Goal: Task Accomplishment & Management: Use online tool/utility

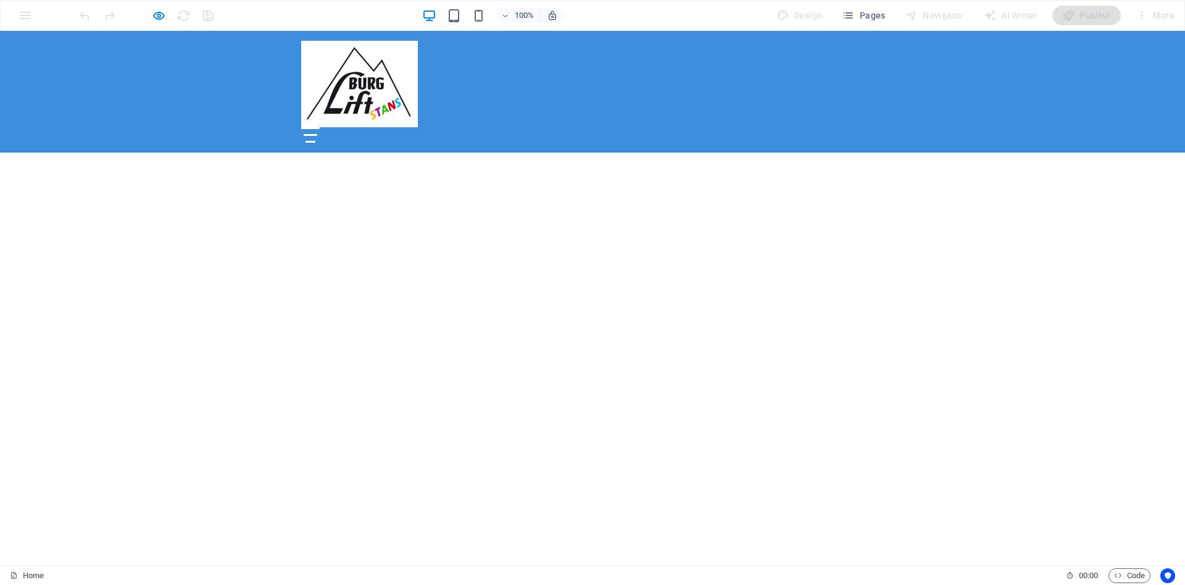
scroll to position [1649, 0]
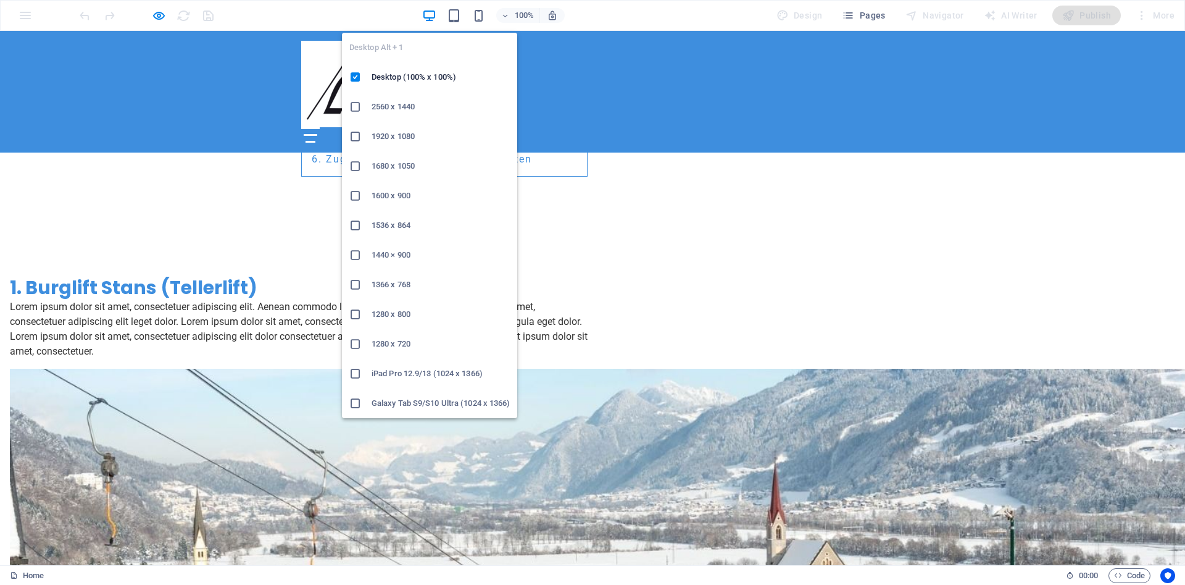
click at [433, 10] on icon "button" at bounding box center [429, 16] width 14 height 14
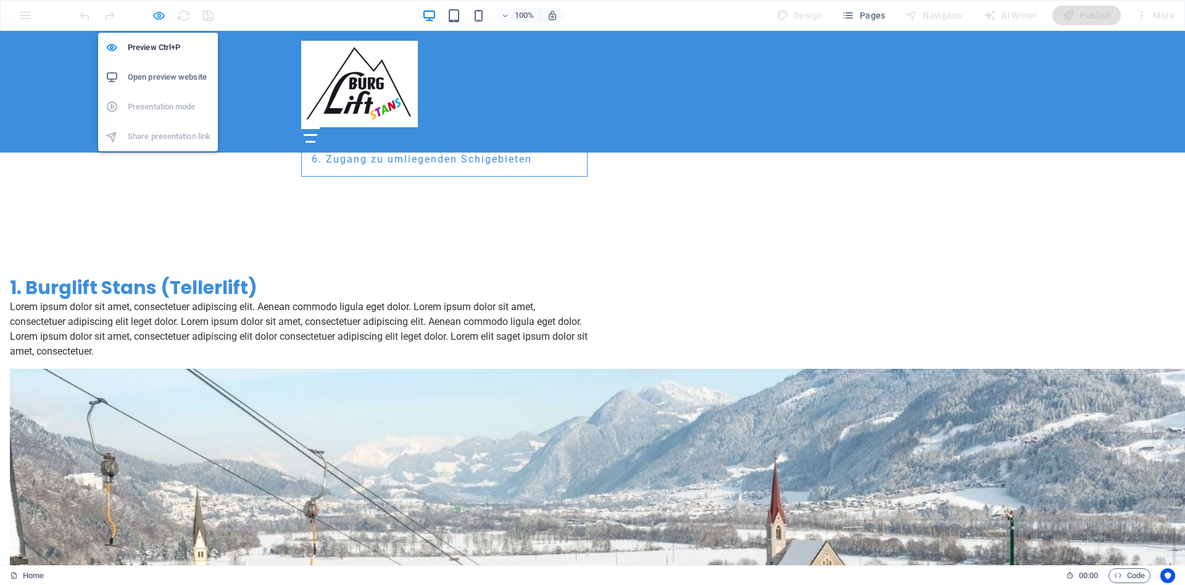
click at [158, 10] on icon "button" at bounding box center [159, 16] width 14 height 14
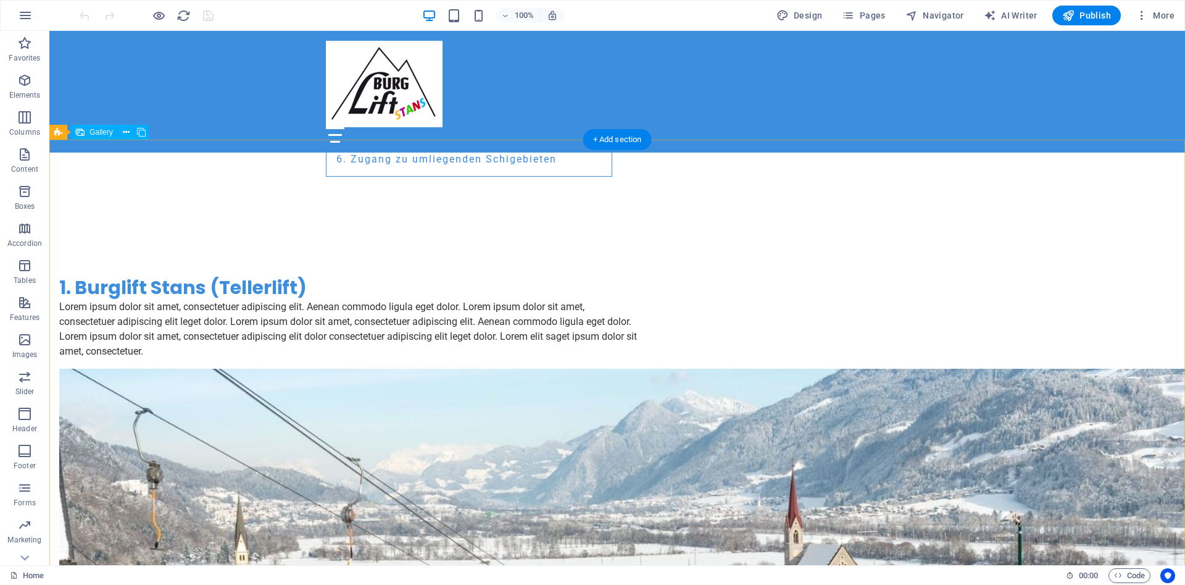
scroll to position [1359, 0]
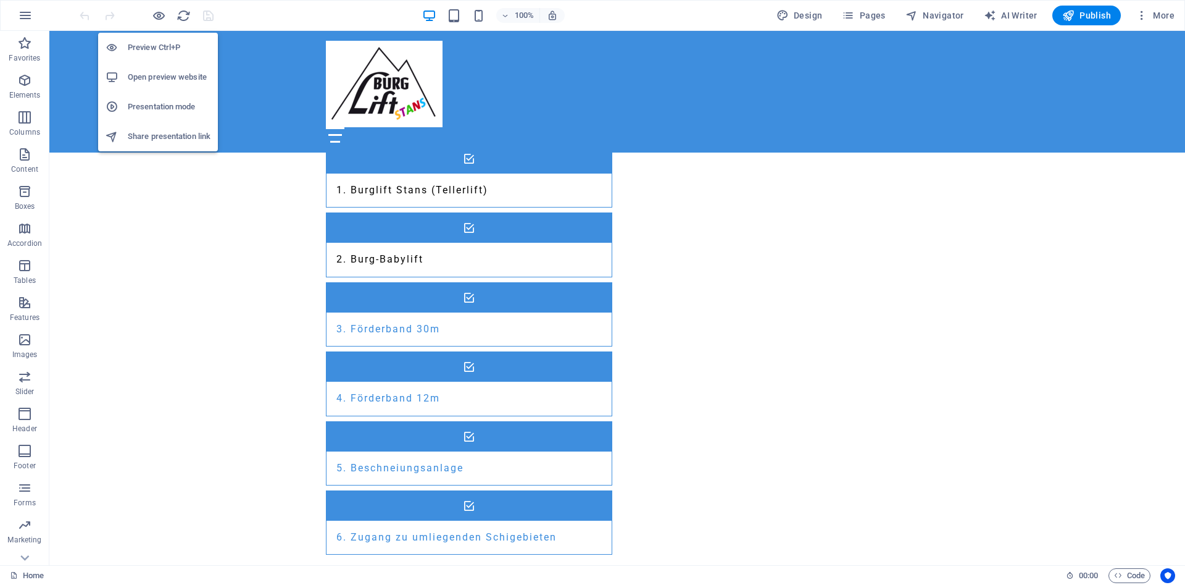
drag, startPoint x: 162, startPoint y: 16, endPoint x: 194, endPoint y: 46, distance: 44.6
click at [162, 15] on icon "button" at bounding box center [159, 16] width 14 height 14
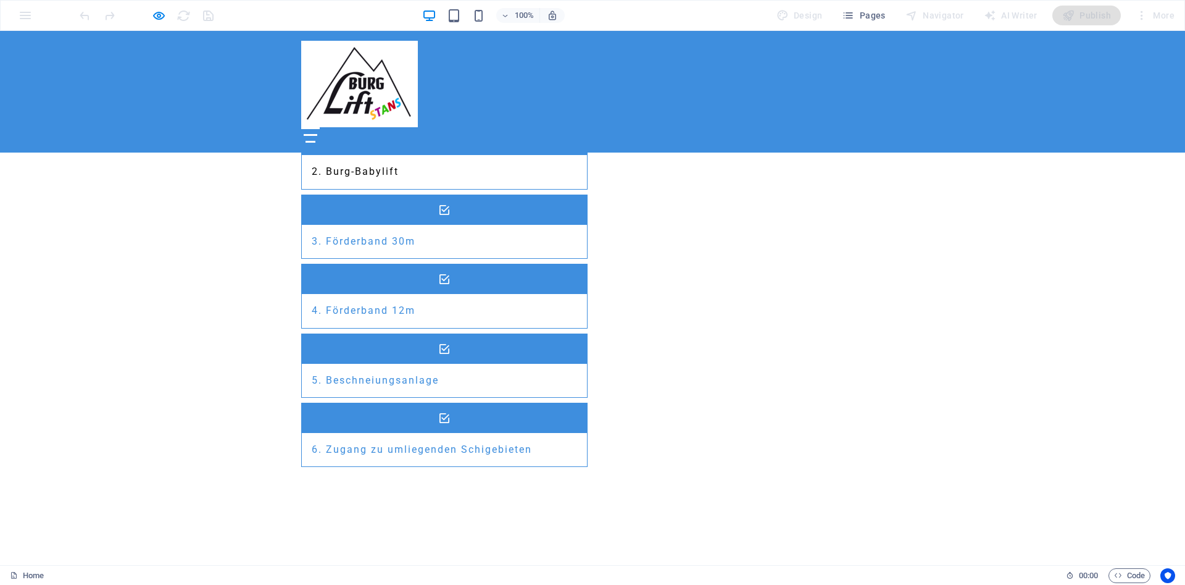
scroll to position [1107, 0]
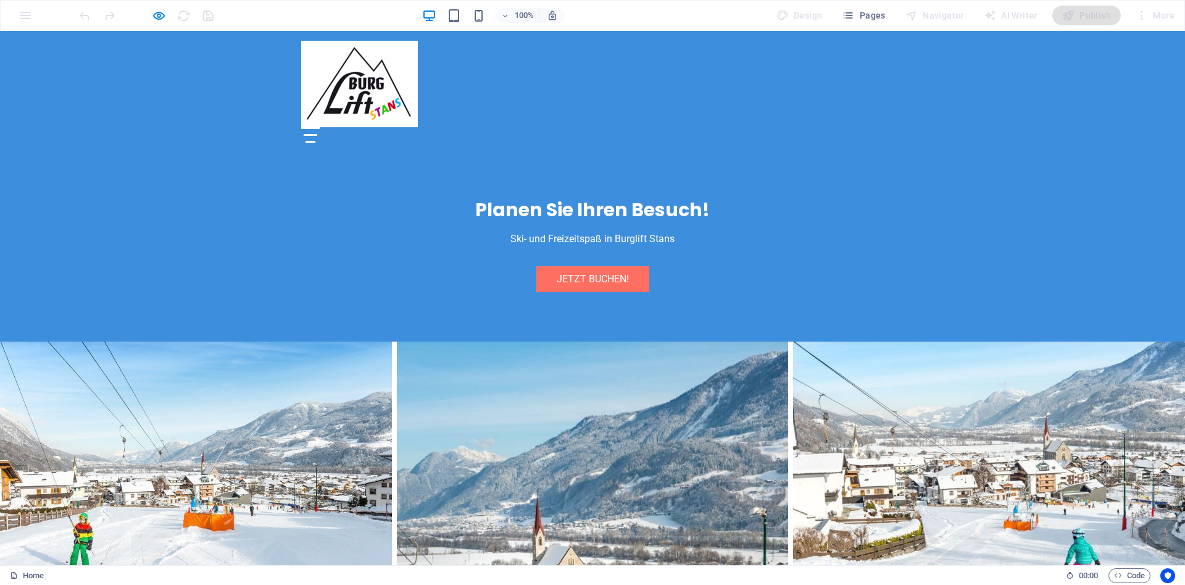
scroll to position [2388, 0]
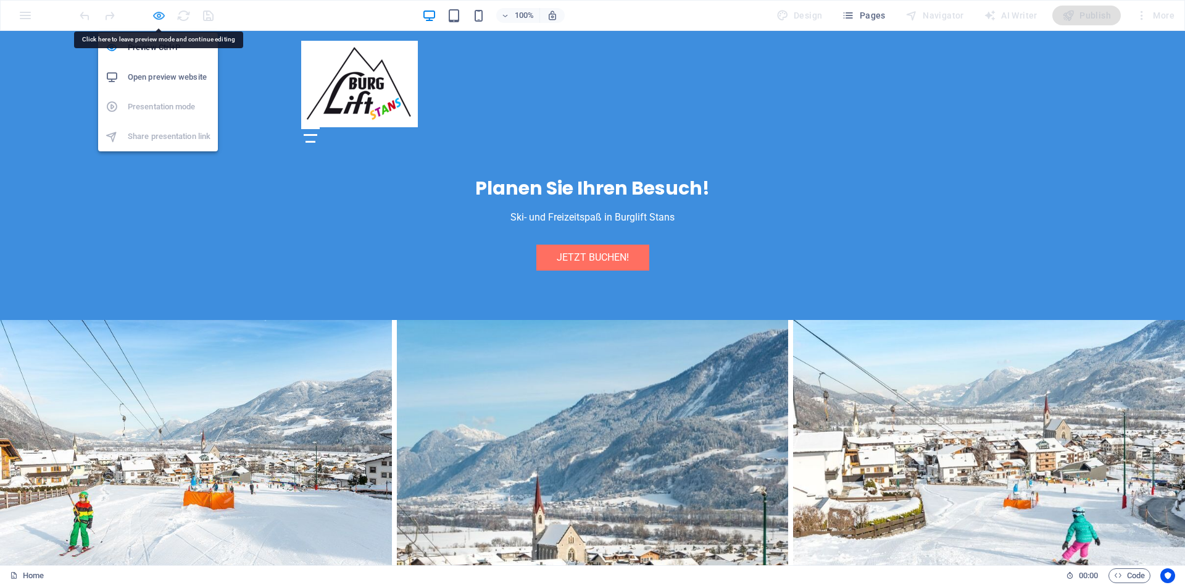
click at [159, 15] on icon "button" at bounding box center [159, 16] width 14 height 14
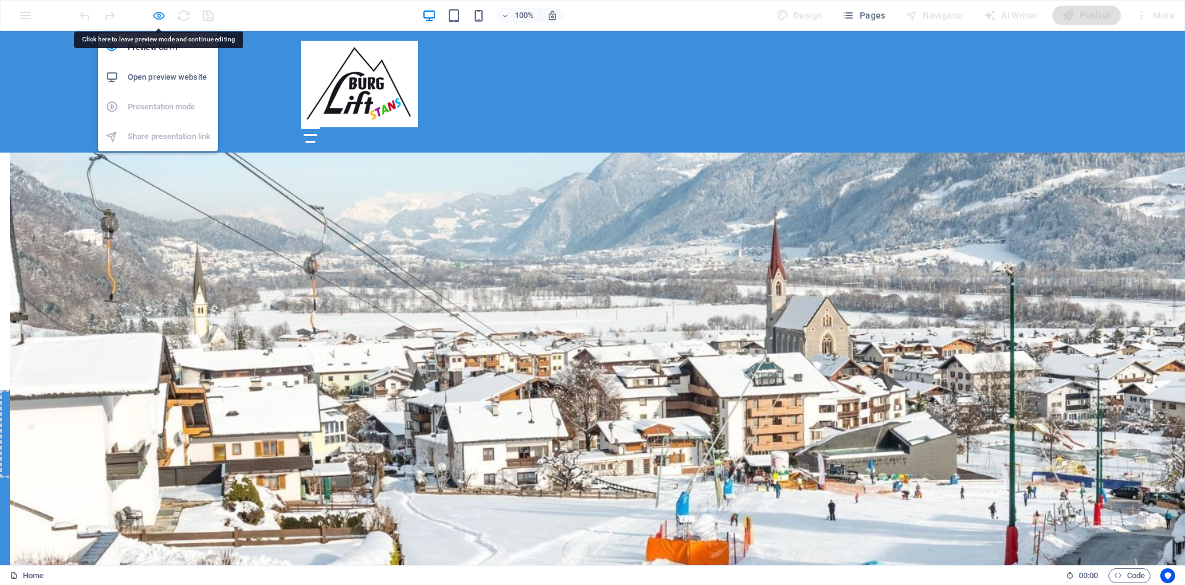
scroll to position [2451, 0]
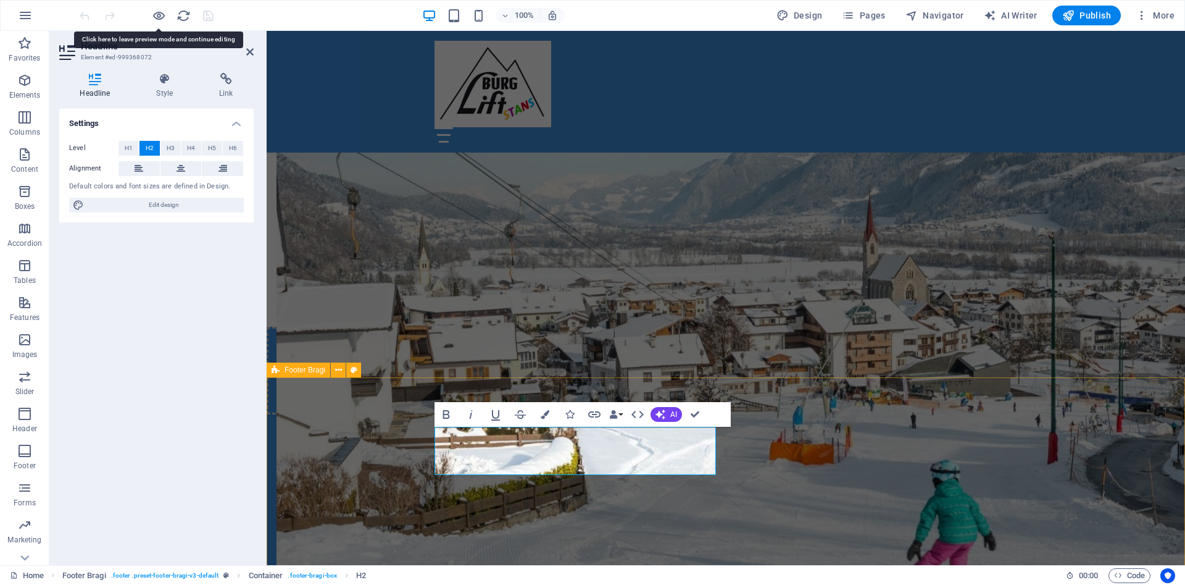
scroll to position [2294, 0]
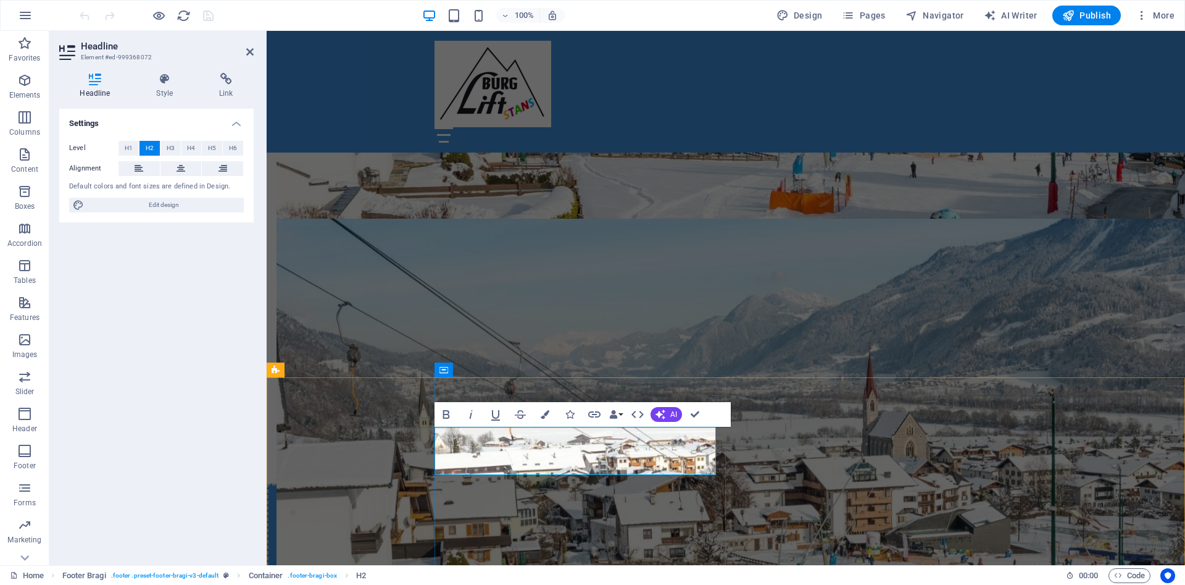
click at [494, 483] on icon at bounding box center [495, 482] width 7 height 13
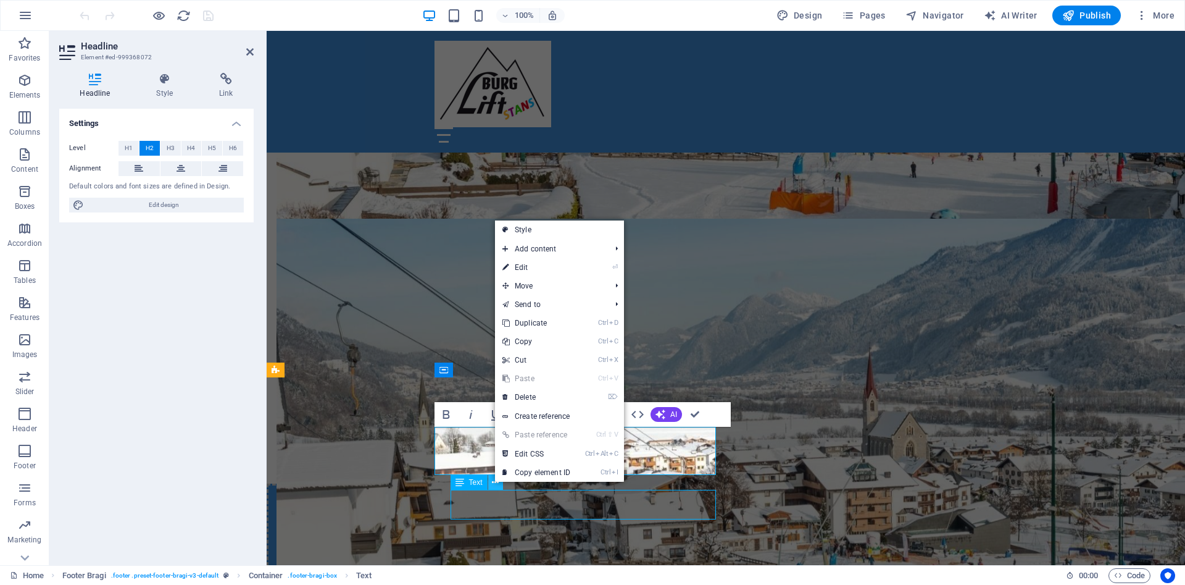
scroll to position [2451, 0]
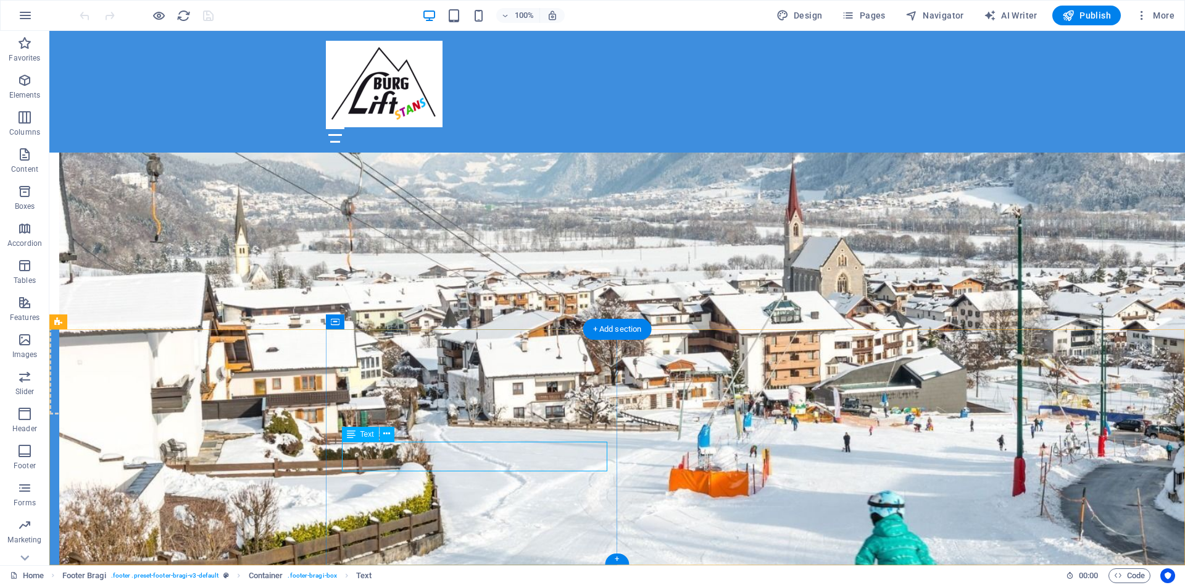
drag, startPoint x: 357, startPoint y: 449, endPoint x: 404, endPoint y: 446, distance: 46.4
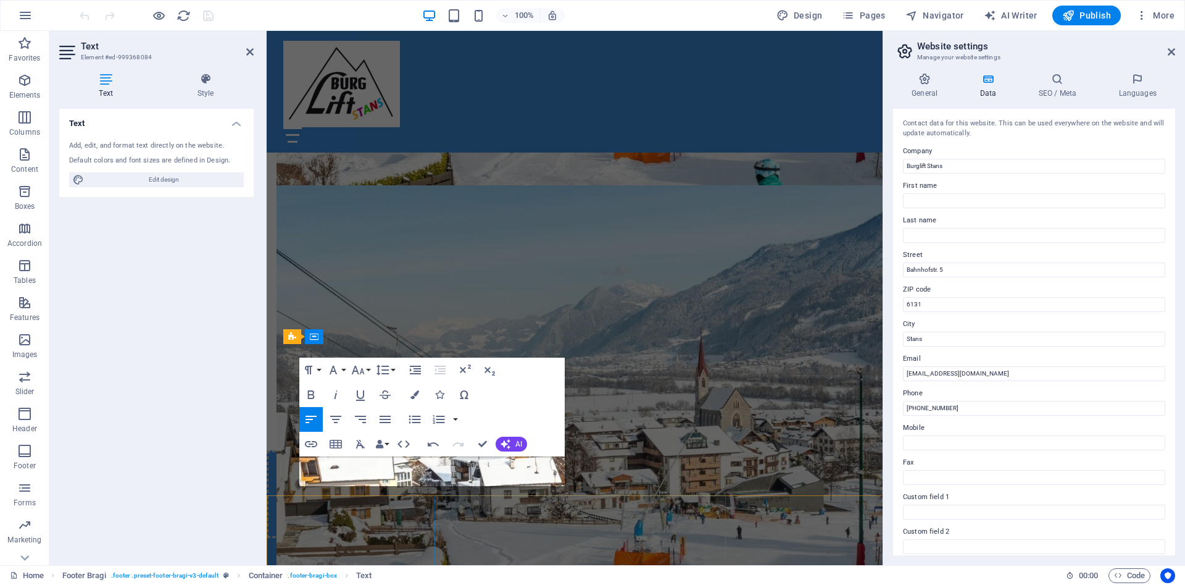
scroll to position [2176, 0]
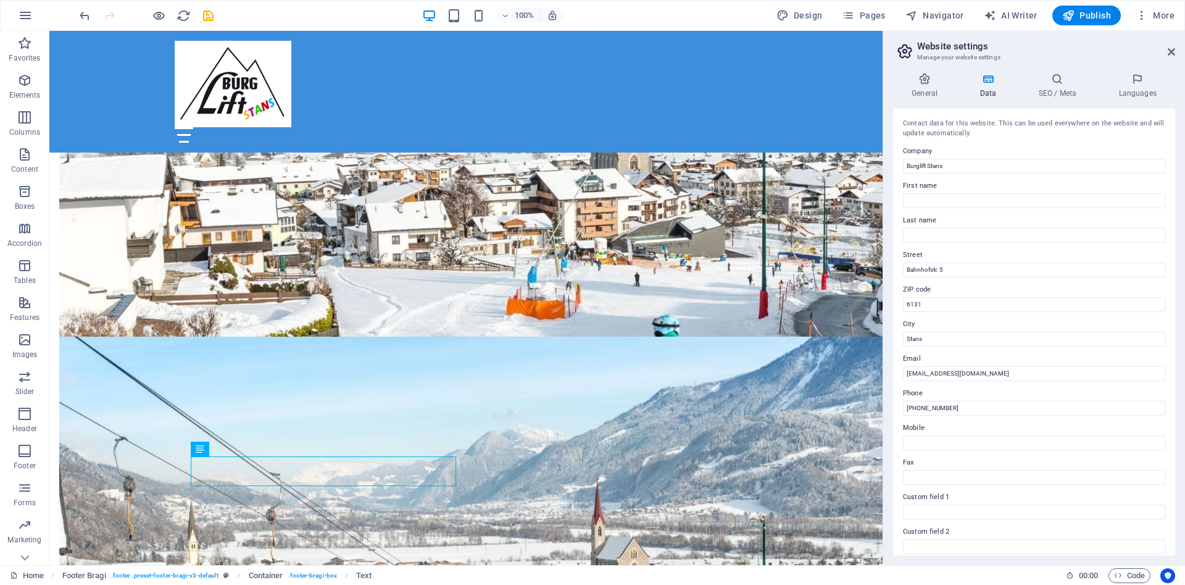
scroll to position [2285, 0]
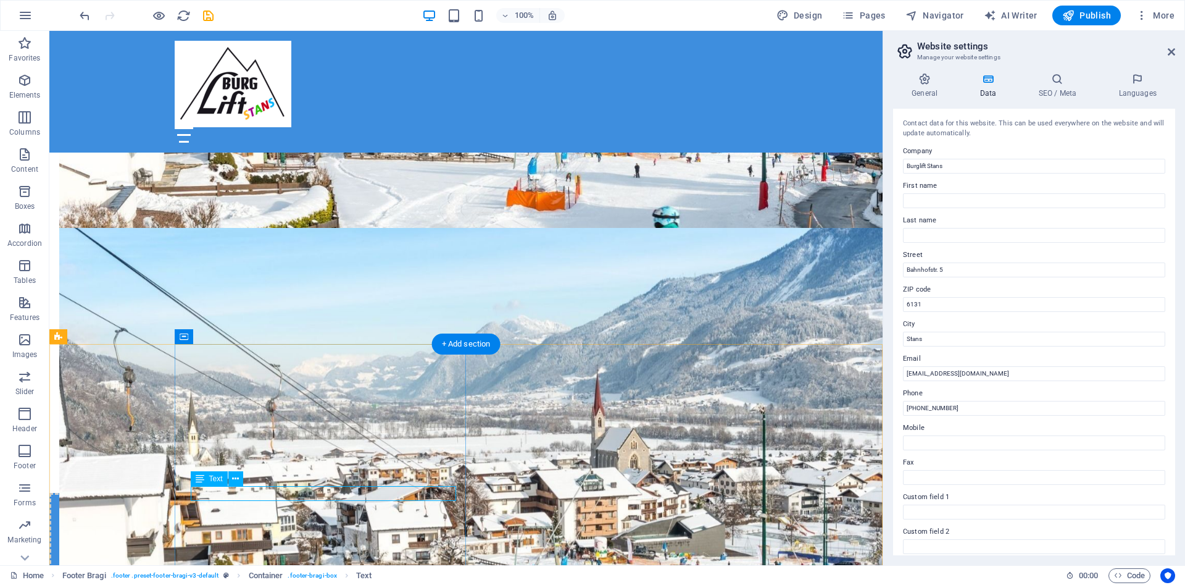
drag, startPoint x: 210, startPoint y: 493, endPoint x: 264, endPoint y: 495, distance: 54.4
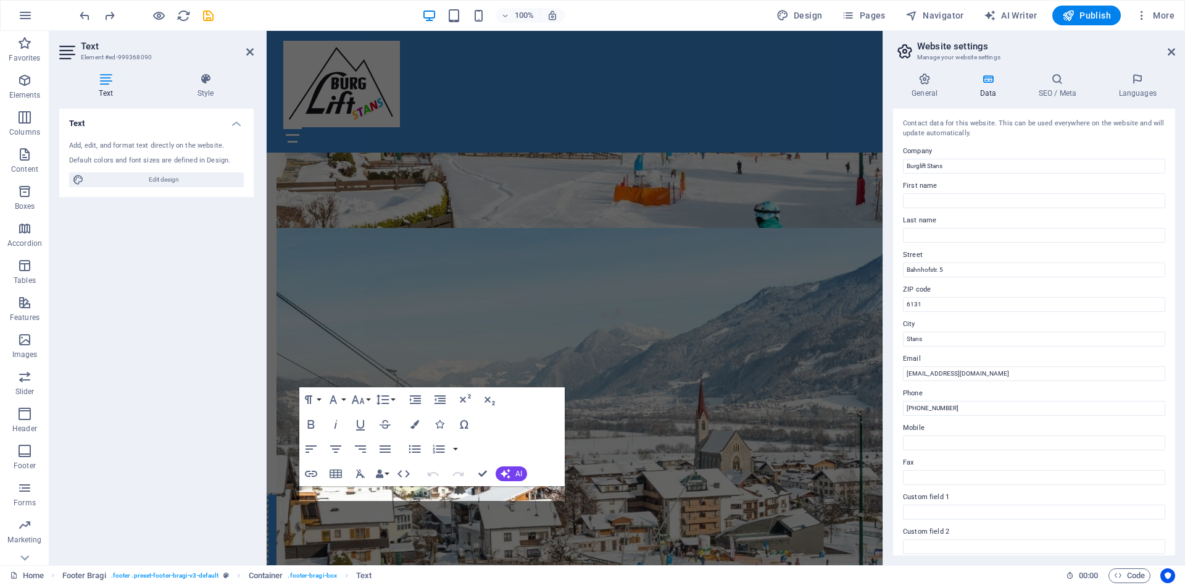
scroll to position [2176, 0]
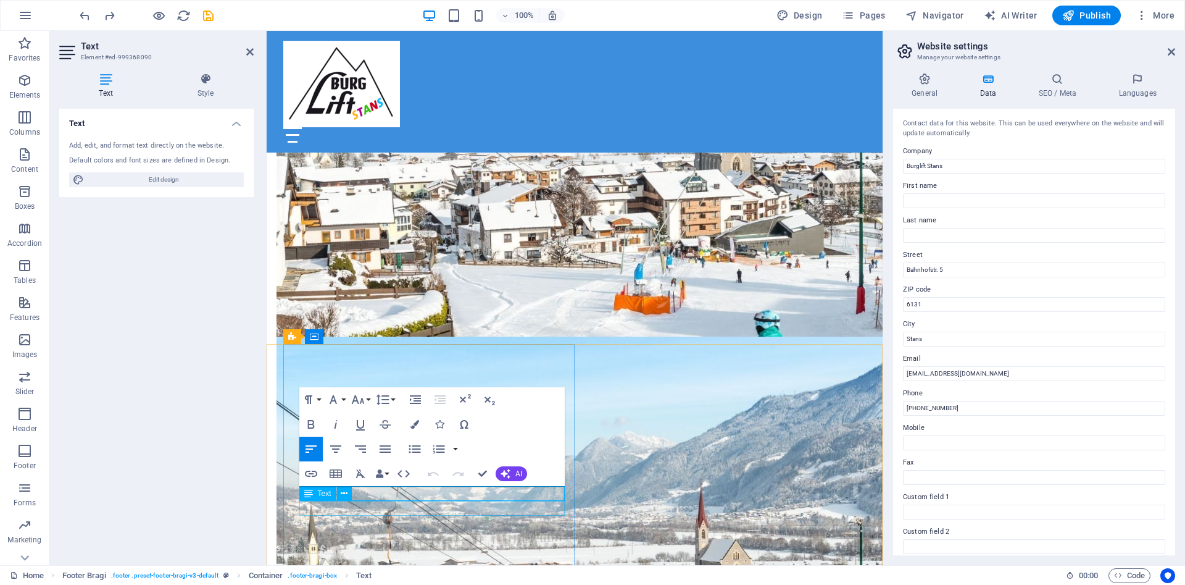
click at [324, 495] on span "Text" at bounding box center [325, 493] width 14 height 7
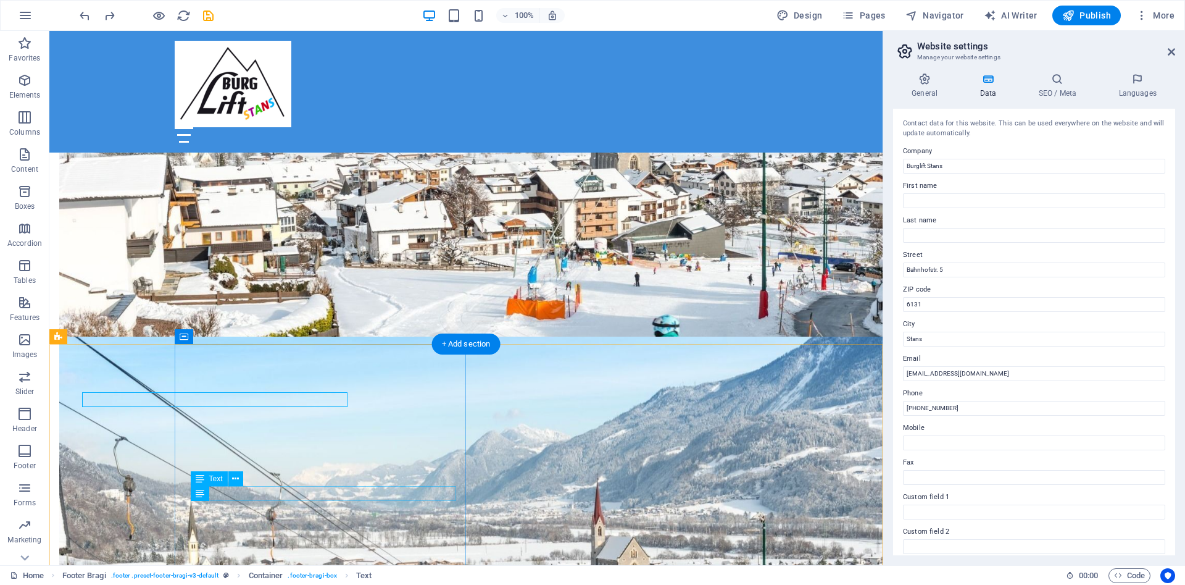
scroll to position [2285, 0]
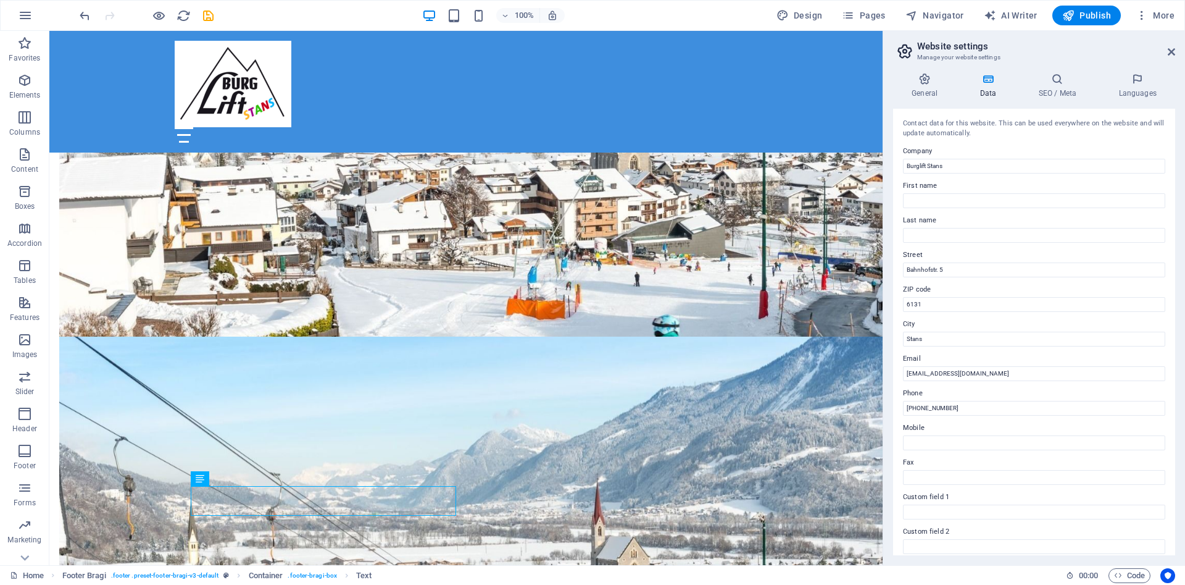
scroll to position [2285, 0]
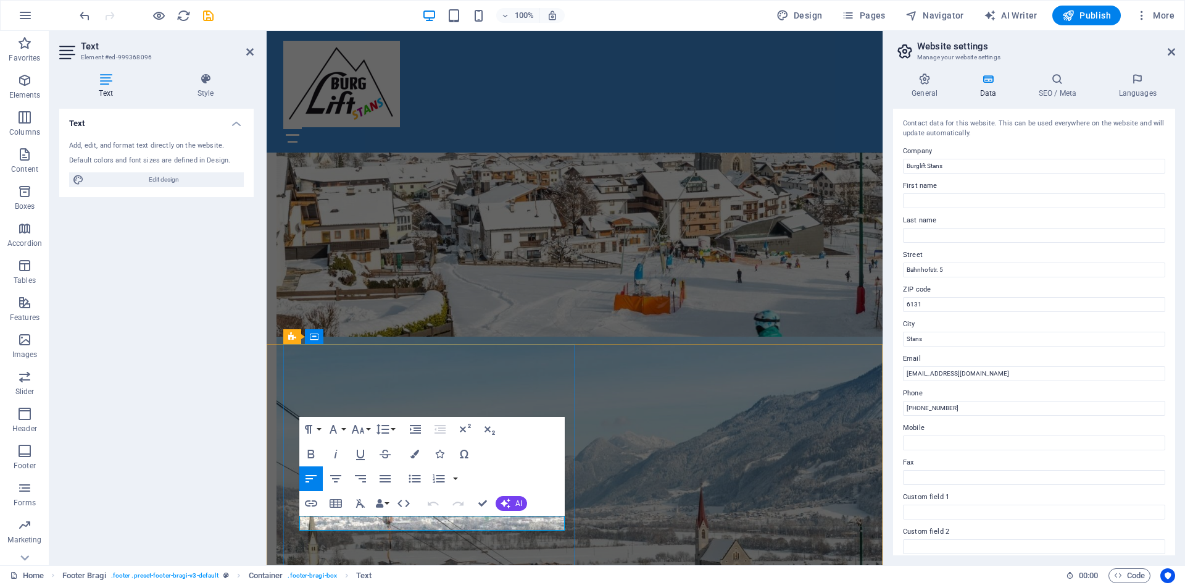
drag, startPoint x: 401, startPoint y: 520, endPoint x: 318, endPoint y: 530, distance: 83.9
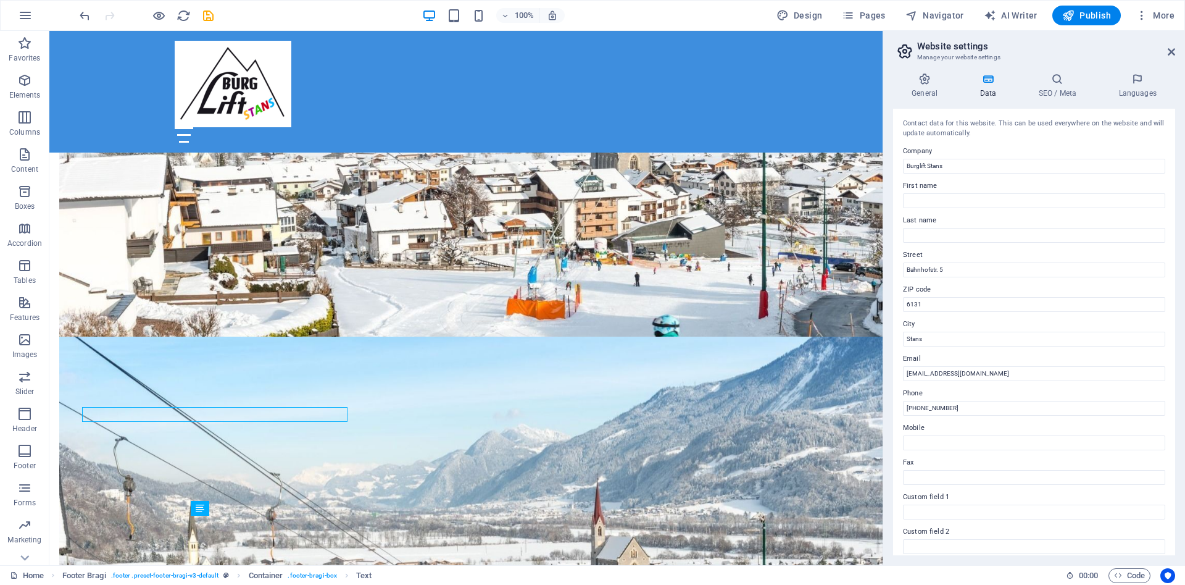
scroll to position [2285, 0]
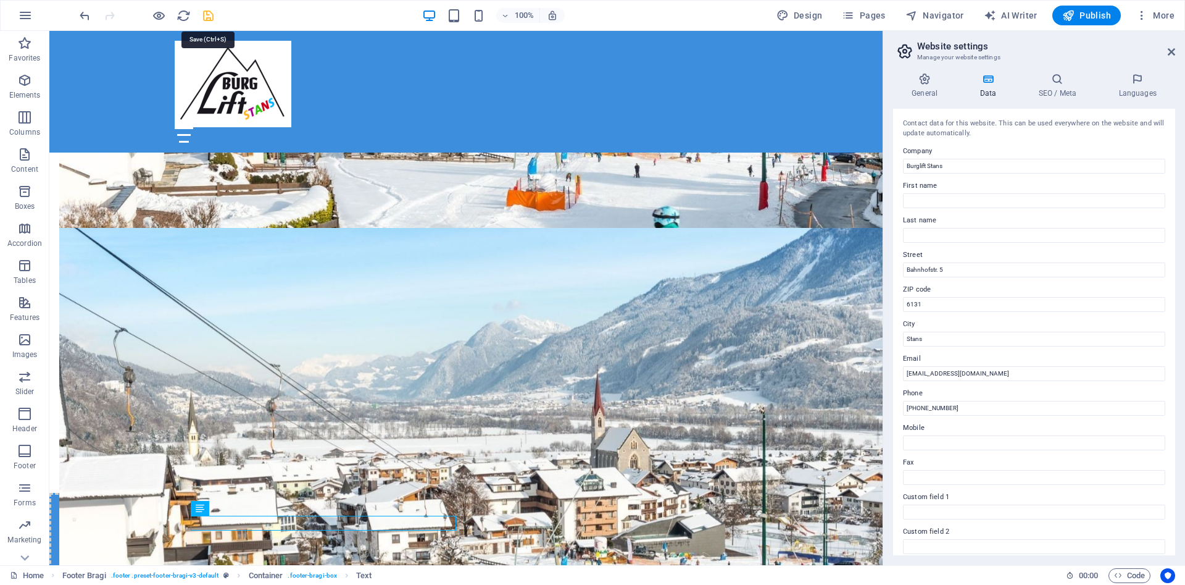
drag, startPoint x: 208, startPoint y: 15, endPoint x: 215, endPoint y: 95, distance: 80.0
click at [208, 15] on icon "save" at bounding box center [208, 16] width 14 height 14
checkbox input "false"
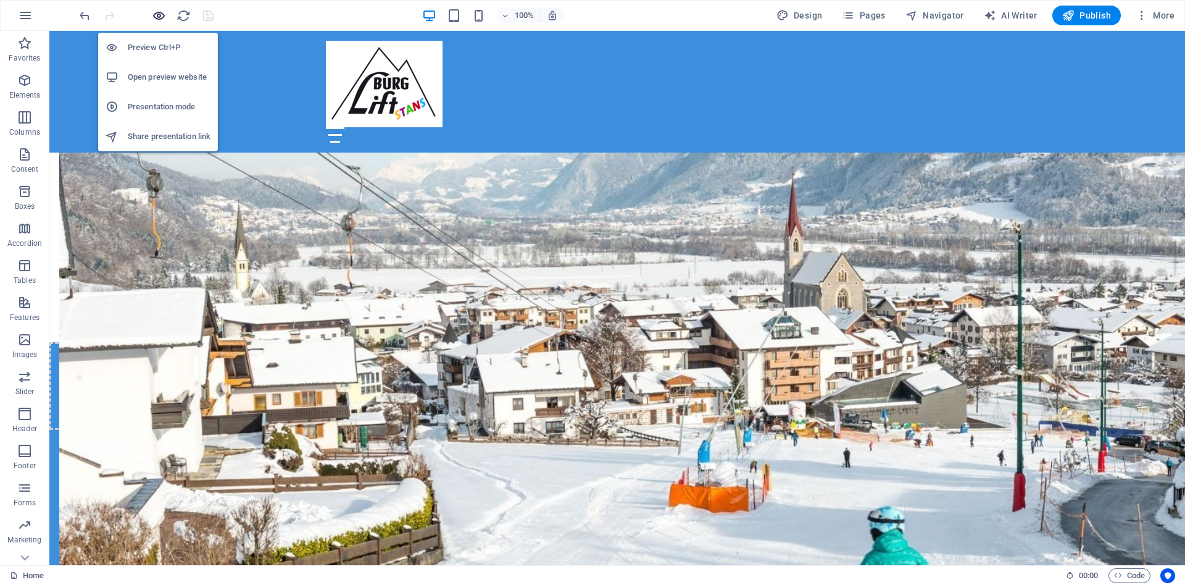
click at [157, 14] on icon "button" at bounding box center [159, 16] width 14 height 14
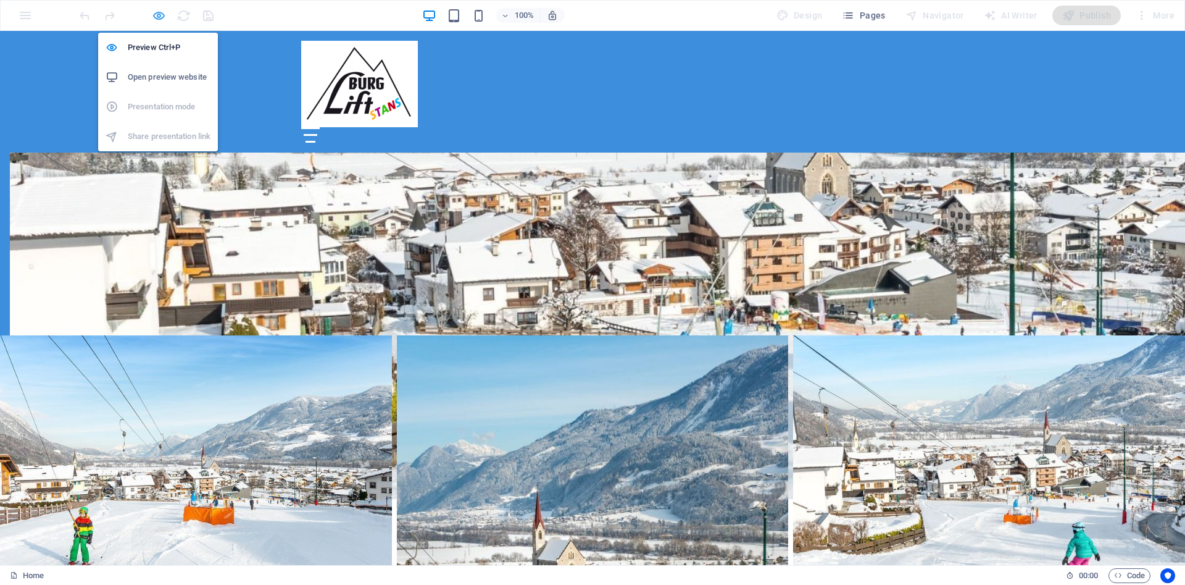
click at [157, 17] on icon "button" at bounding box center [159, 16] width 14 height 14
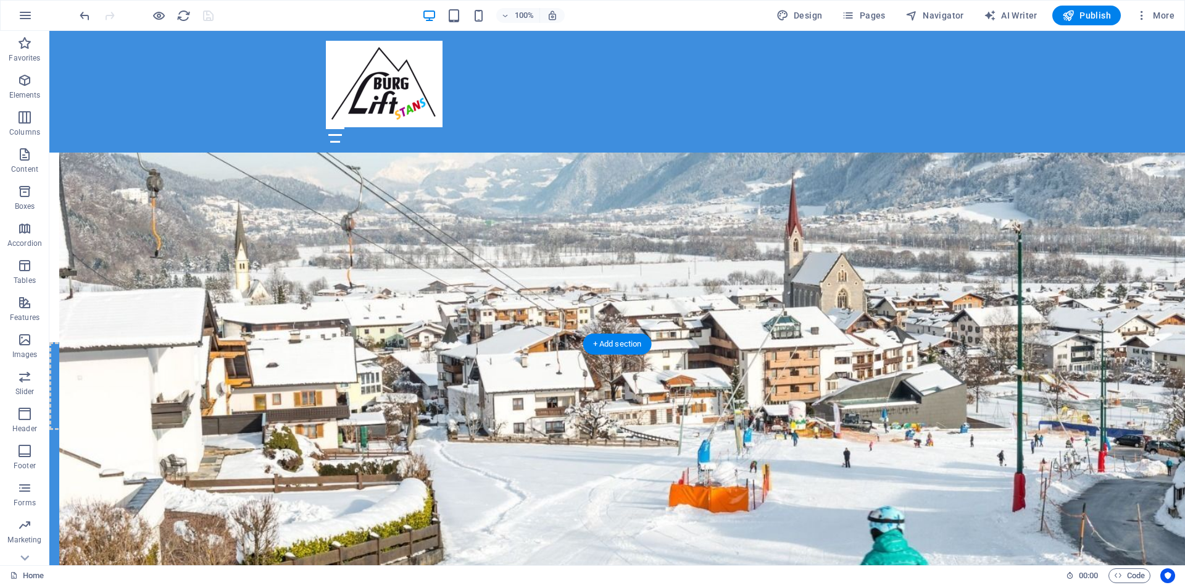
select select "px"
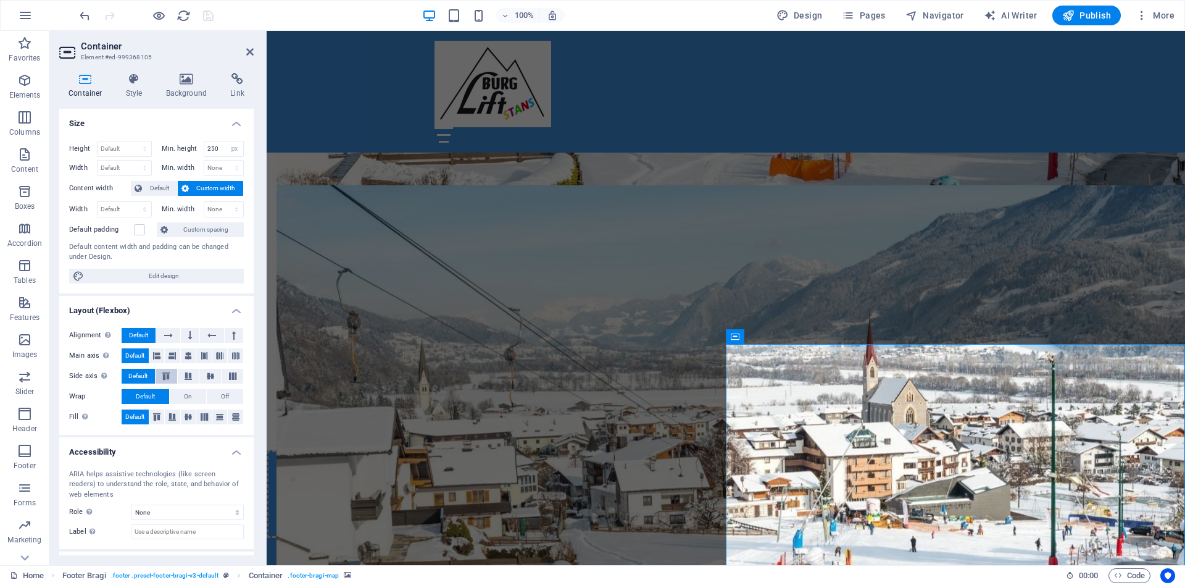
scroll to position [53, 0]
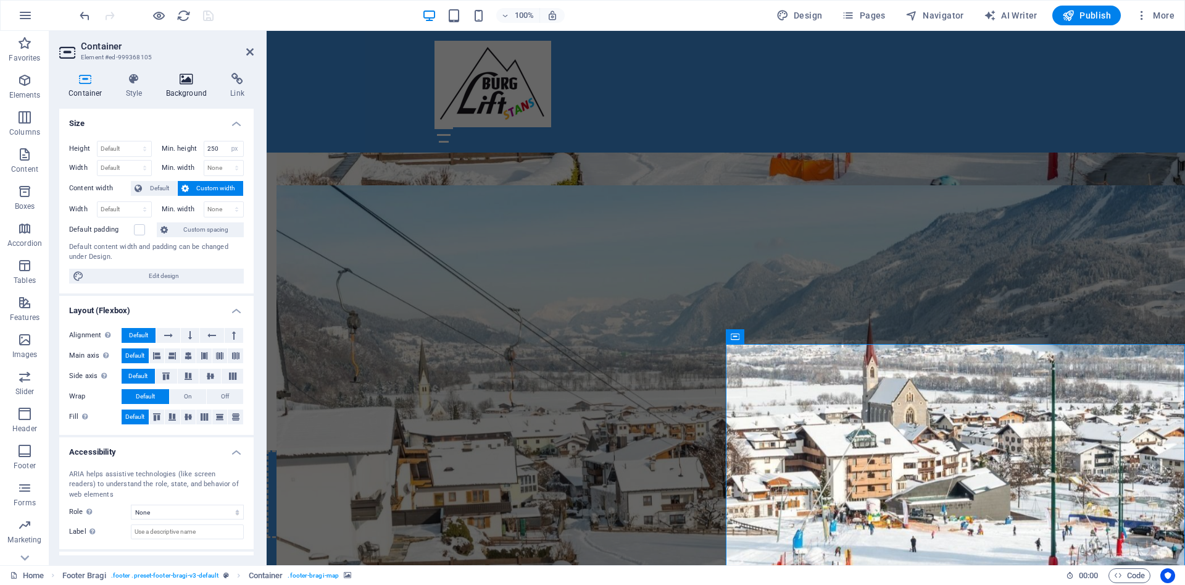
click at [183, 78] on icon at bounding box center [187, 79] width 60 height 12
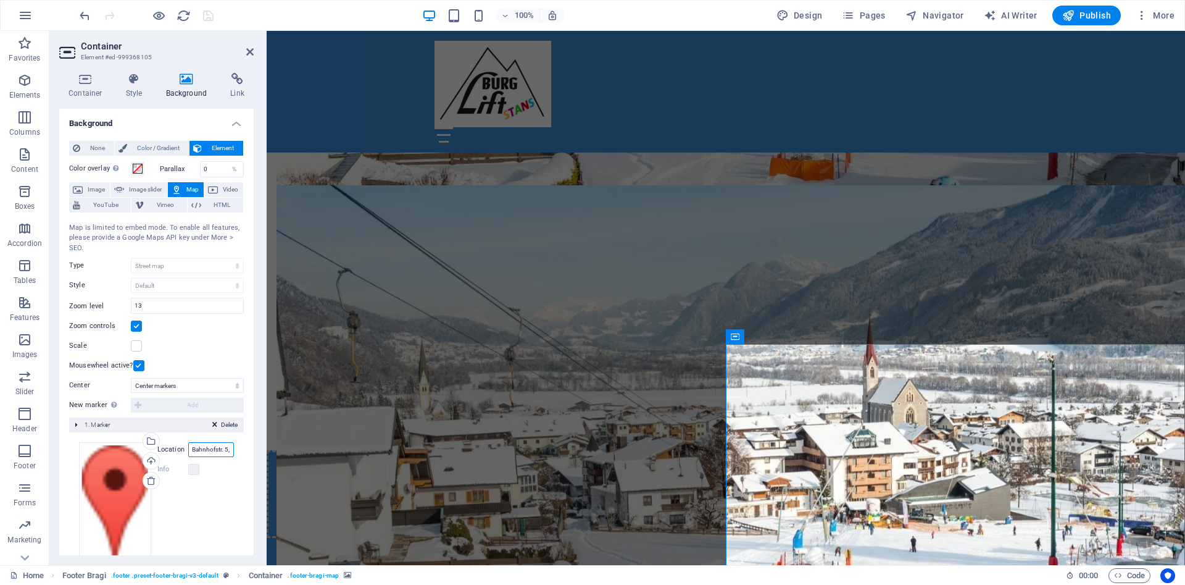
click at [214, 452] on input "Bahnhofstr. 5, 6131 Stans" at bounding box center [211, 449] width 46 height 15
type input "Am Rain 265, 6135 Stans"
click at [207, 10] on icon "save" at bounding box center [208, 16] width 14 height 14
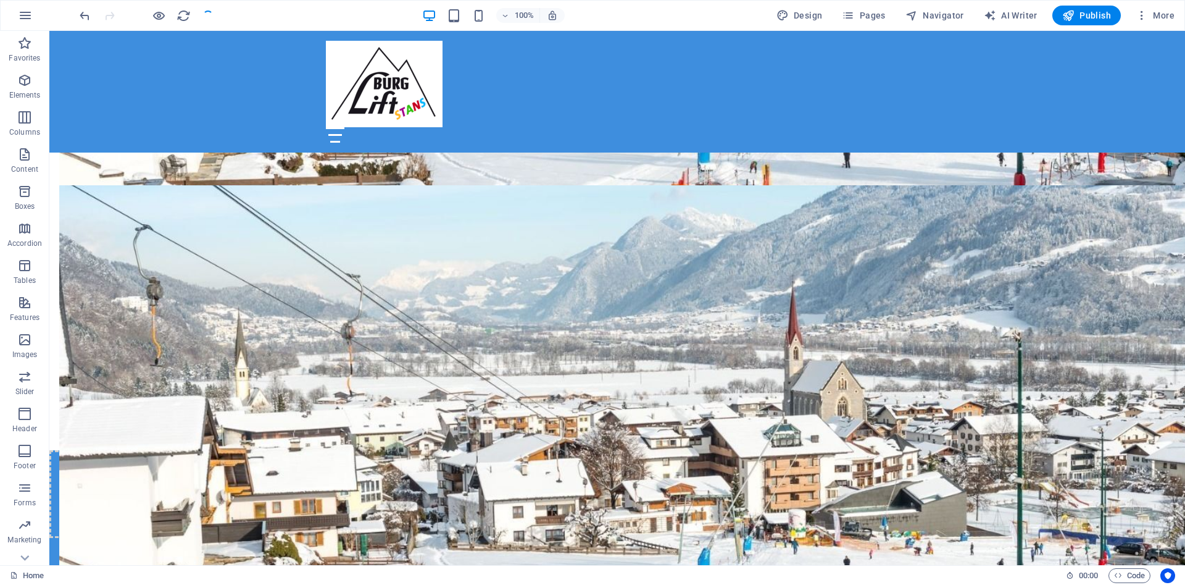
scroll to position [2436, 0]
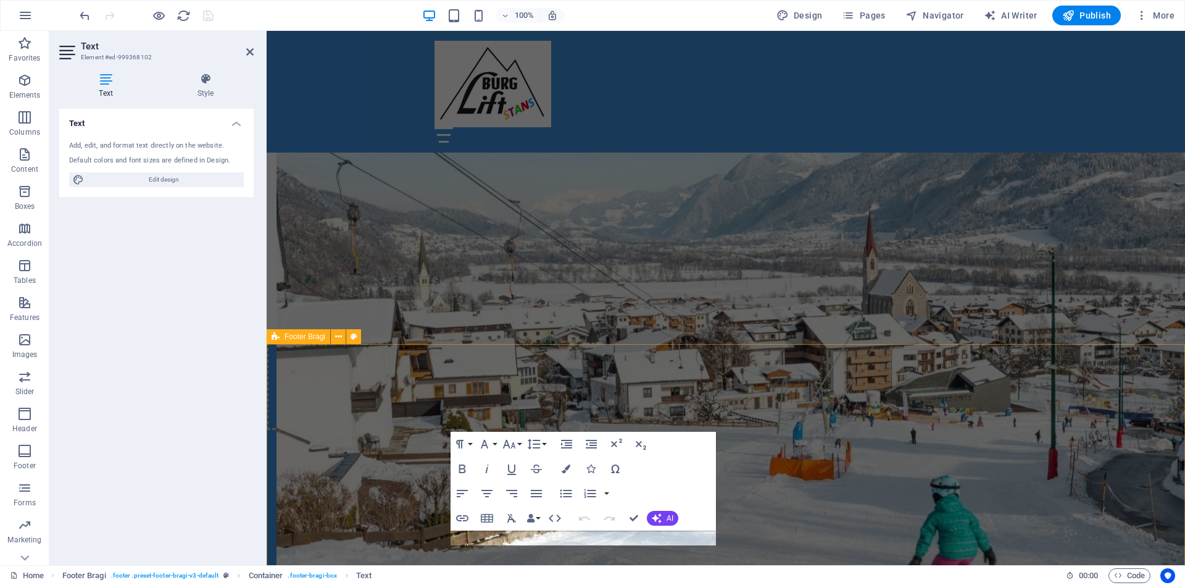
scroll to position [2328, 0]
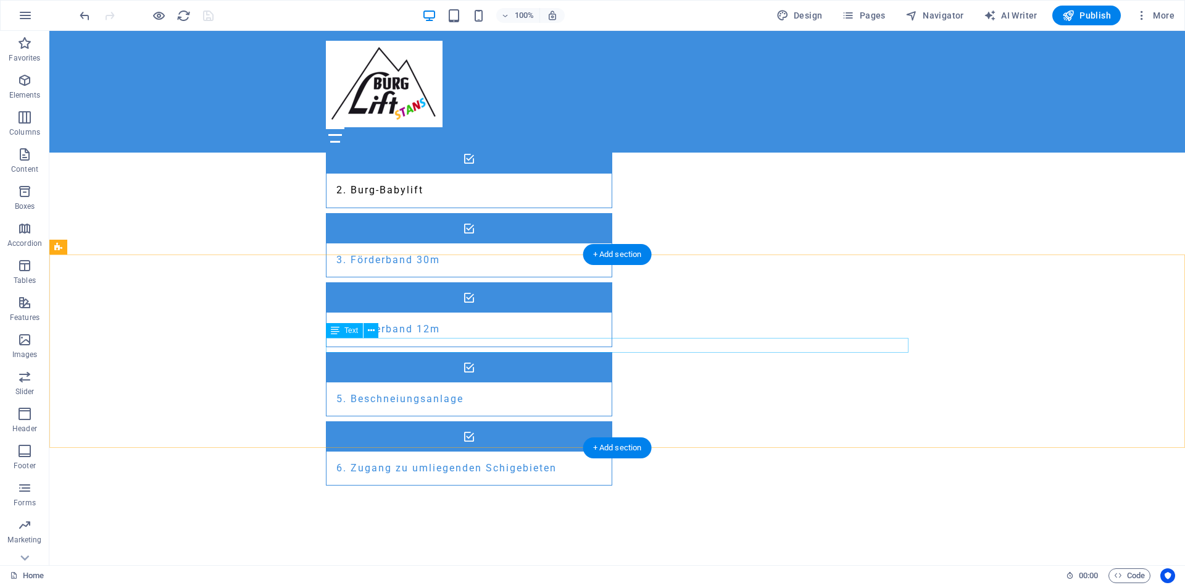
scroll to position [1554, 0]
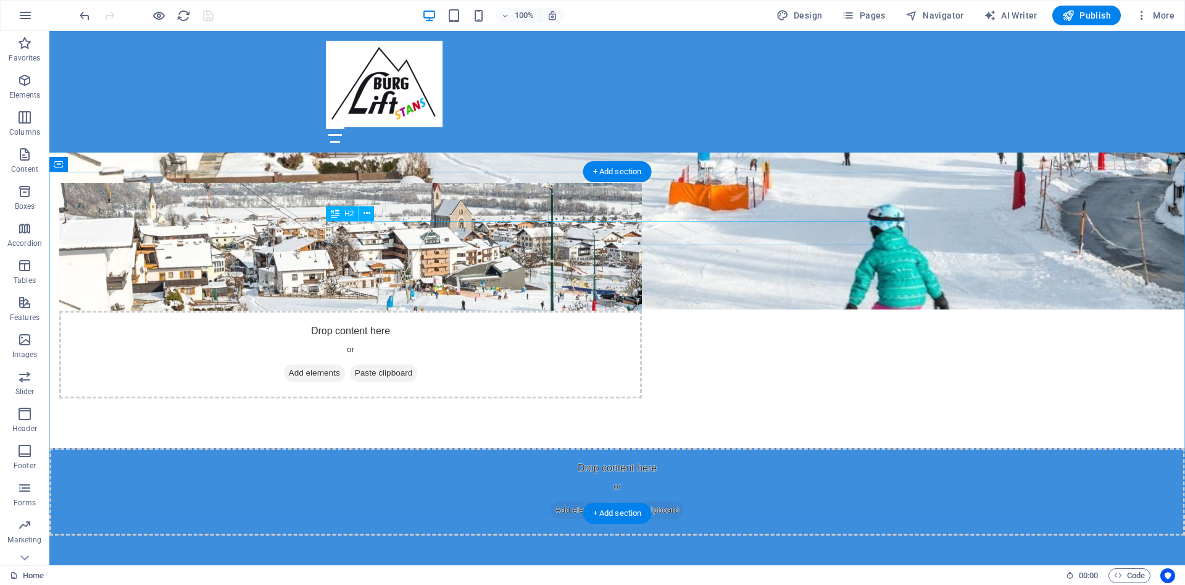
scroll to position [2204, 0]
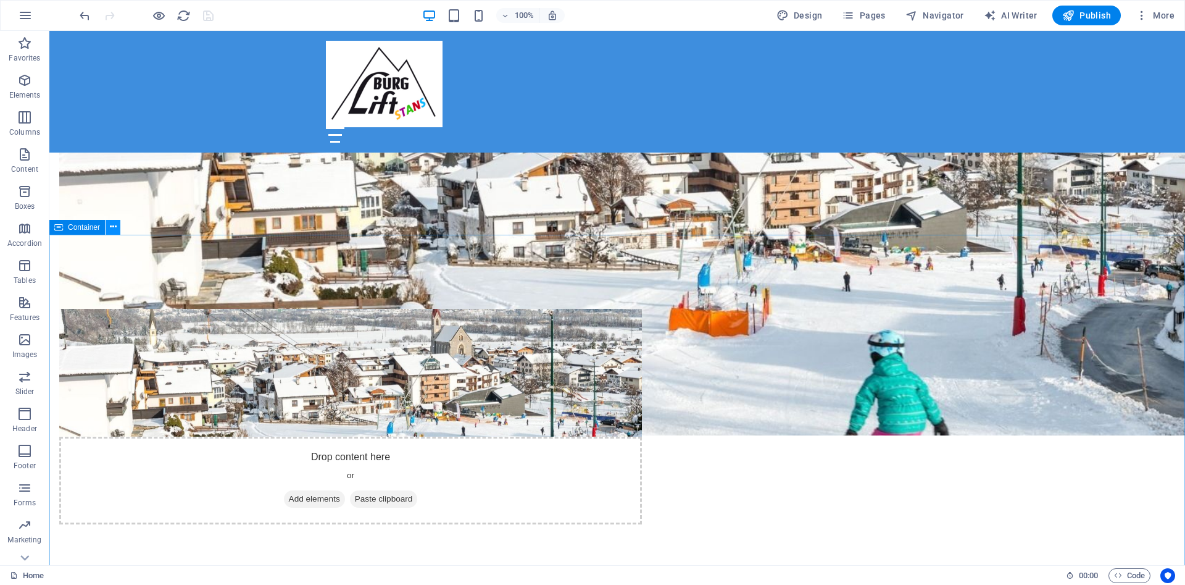
click at [114, 224] on icon at bounding box center [113, 226] width 7 height 13
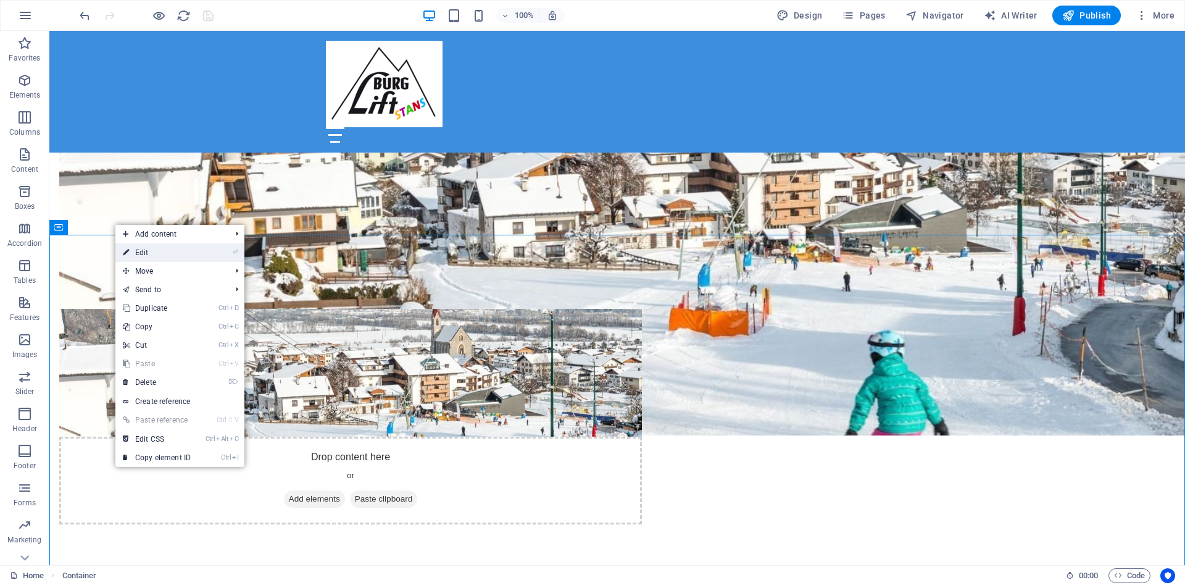
click at [159, 254] on link "⏎ Edit" at bounding box center [156, 252] width 83 height 19
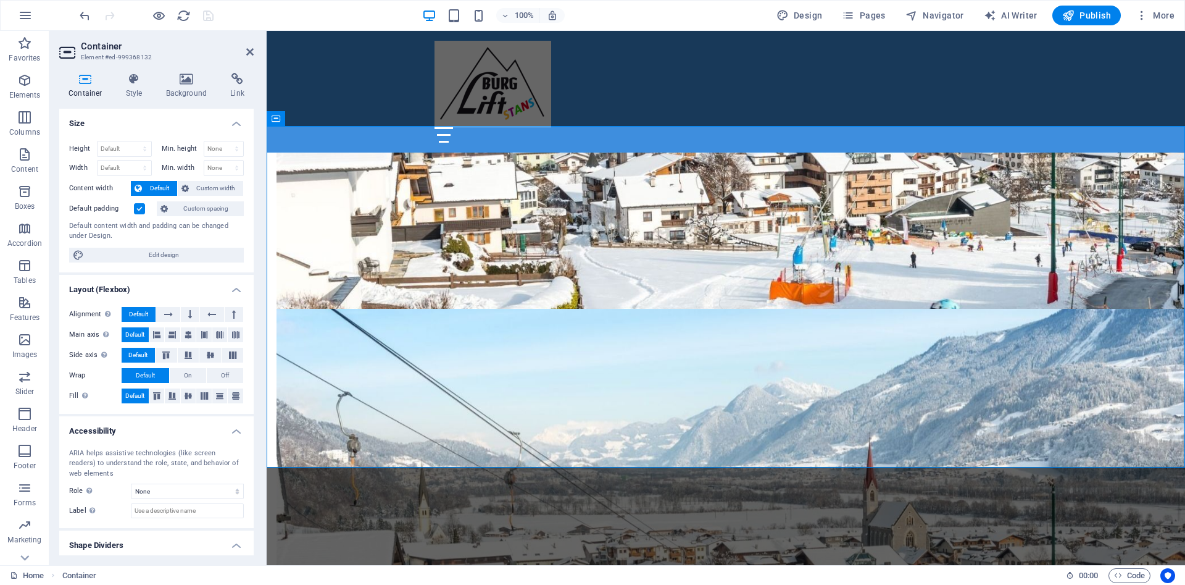
click at [86, 83] on icon at bounding box center [85, 79] width 52 height 12
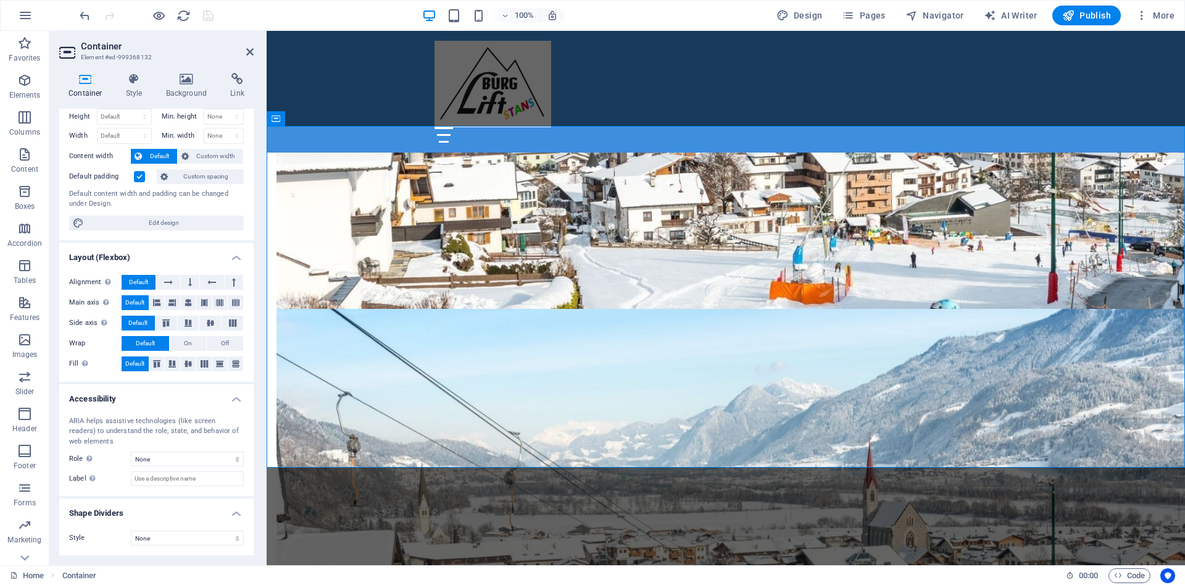
scroll to position [0, 0]
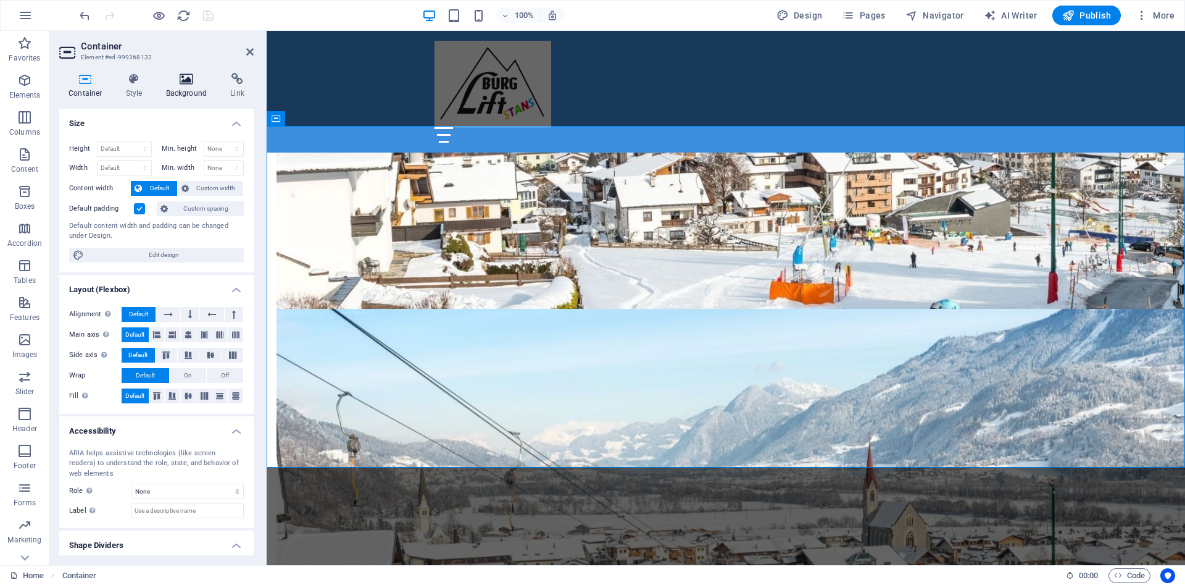
click at [184, 85] on icon at bounding box center [187, 79] width 60 height 12
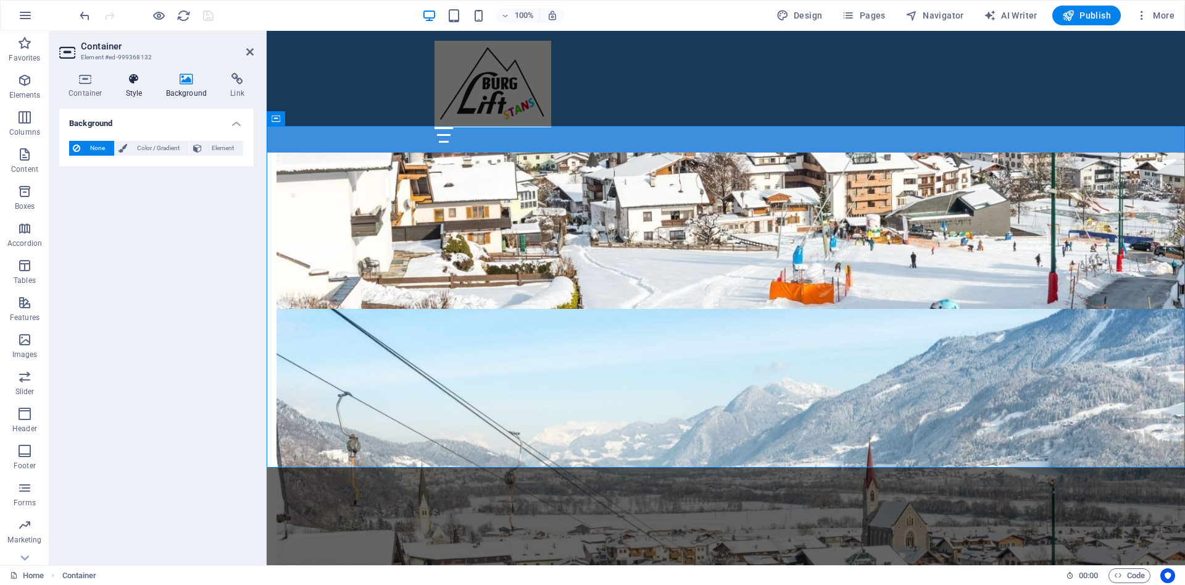
click at [133, 78] on icon at bounding box center [134, 79] width 35 height 12
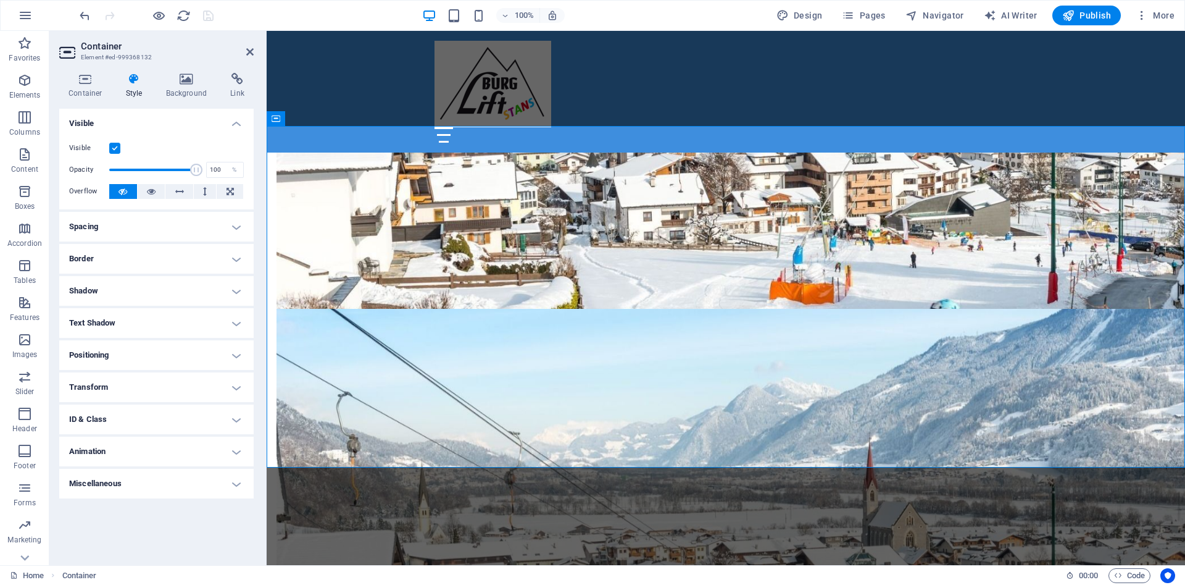
click at [119, 146] on label at bounding box center [114, 148] width 11 height 11
click at [0, 0] on input "Visible" at bounding box center [0, 0] width 0 height 0
click at [118, 146] on label at bounding box center [114, 148] width 11 height 11
click at [0, 0] on input "Visible" at bounding box center [0, 0] width 0 height 0
click at [208, 19] on icon "save" at bounding box center [208, 16] width 14 height 14
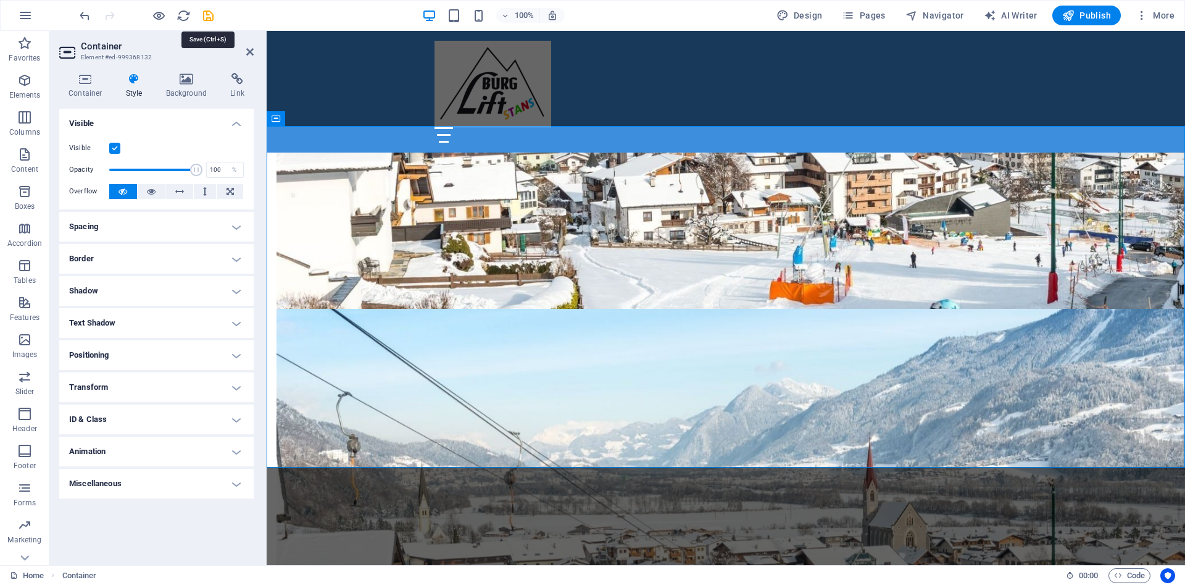
checkbox input "false"
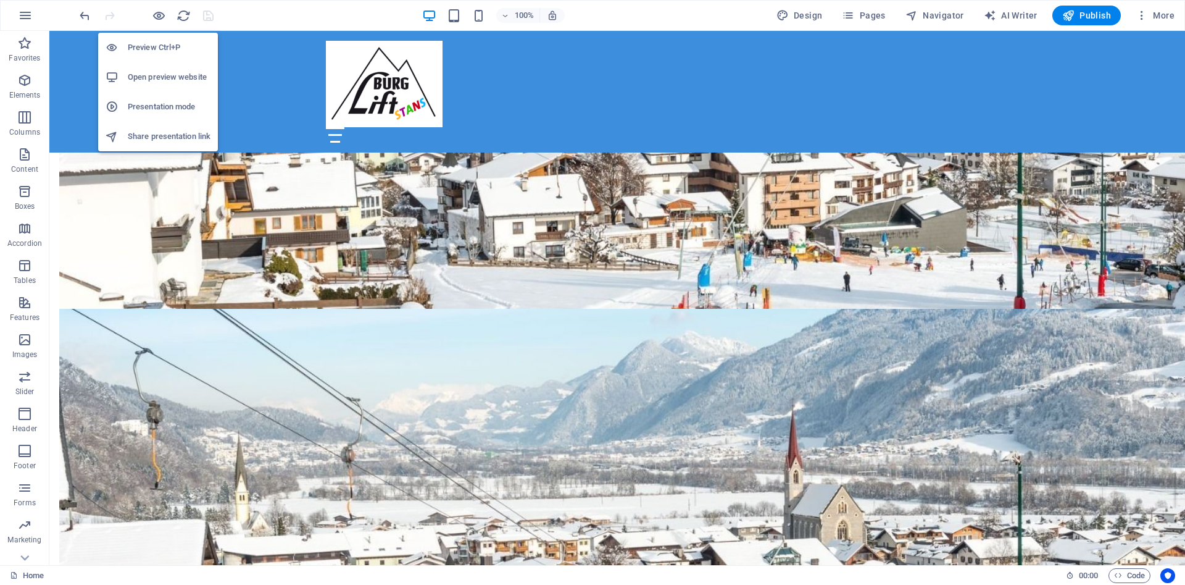
click at [162, 8] on span at bounding box center [158, 15] width 15 height 15
click at [156, 22] on icon "button" at bounding box center [159, 16] width 14 height 14
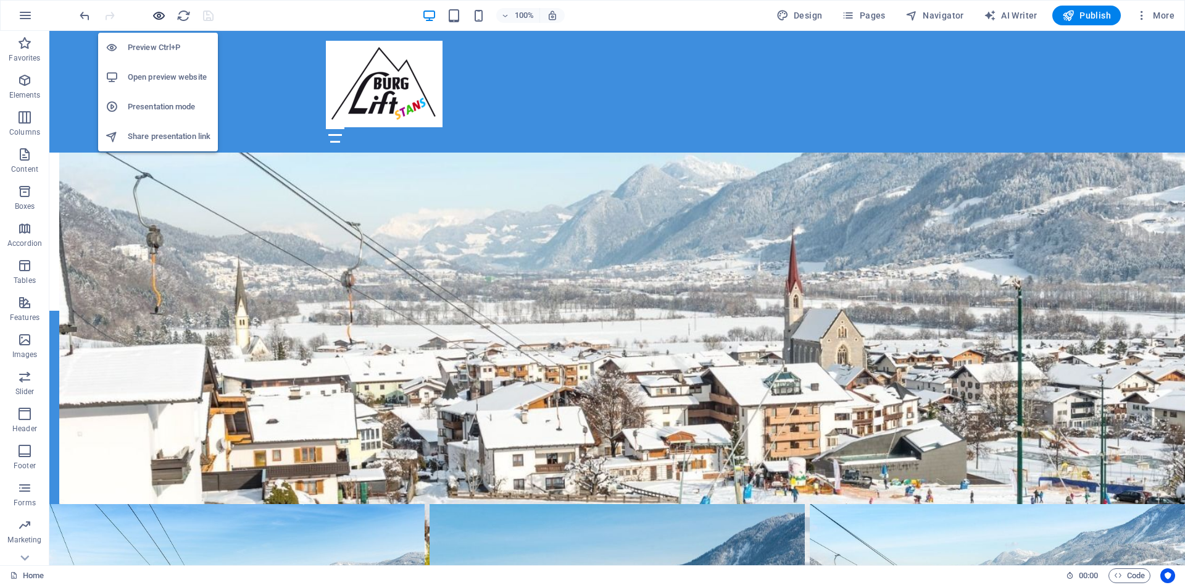
scroll to position [2117, 0]
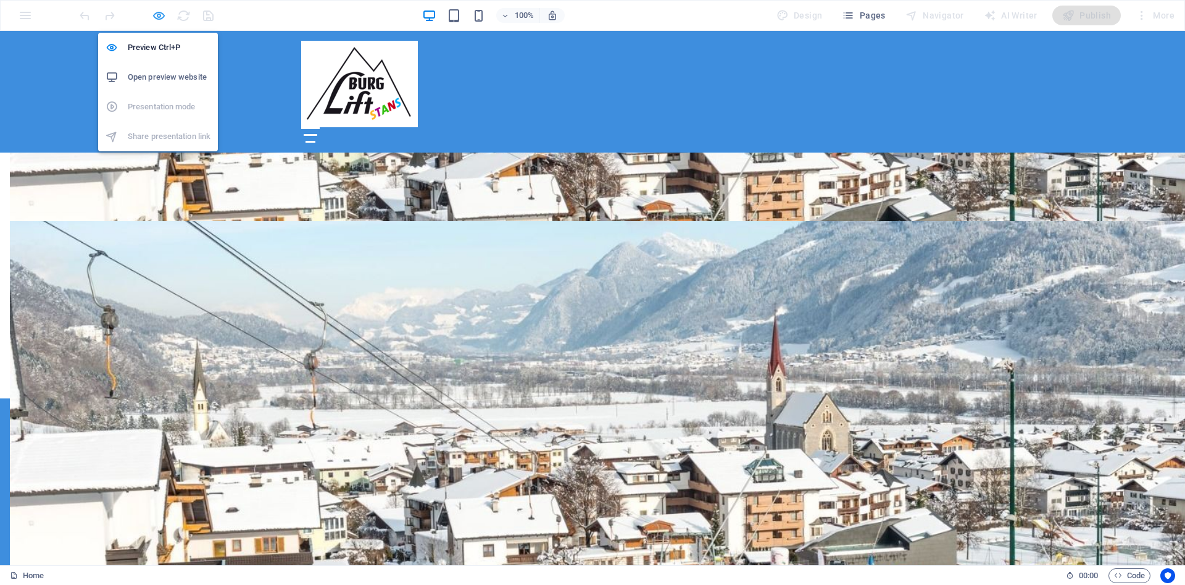
click at [161, 14] on icon "button" at bounding box center [159, 16] width 14 height 14
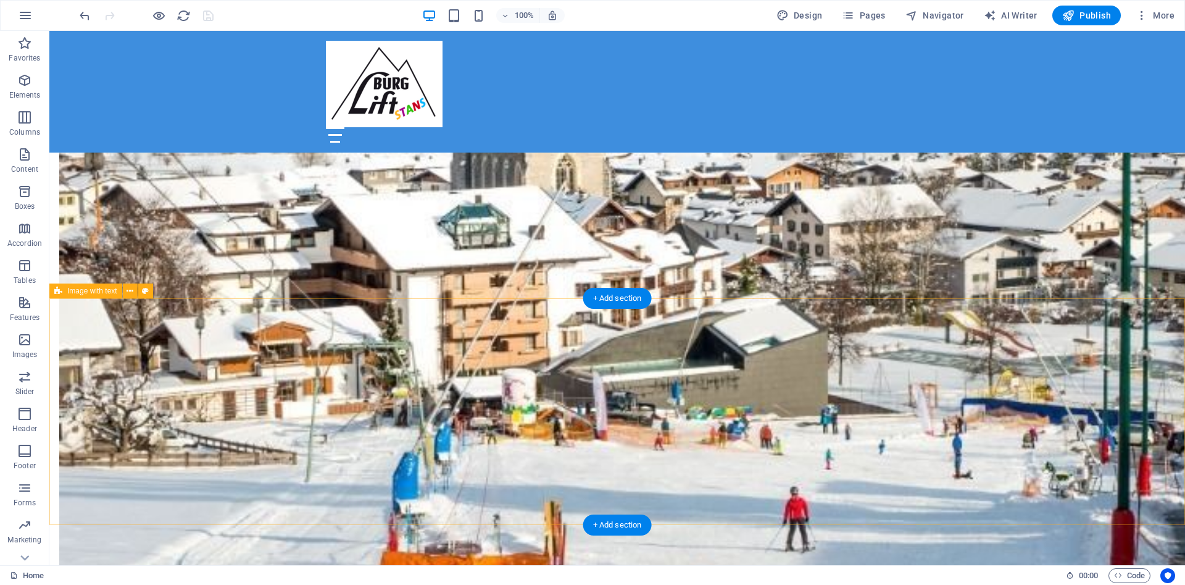
scroll to position [756, 0]
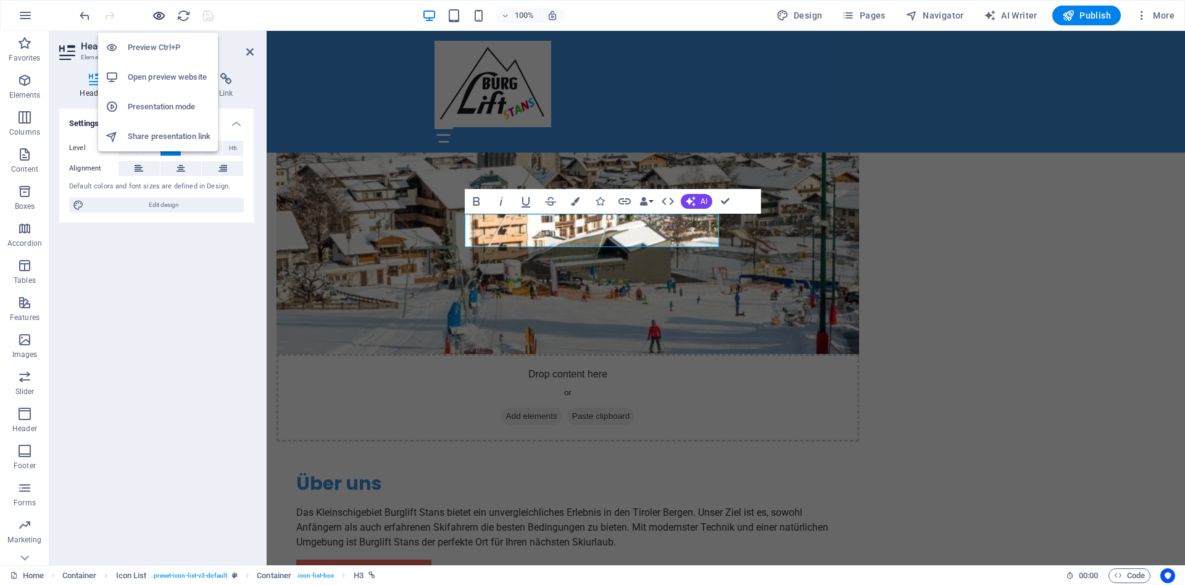
click at [163, 14] on icon "button" at bounding box center [159, 16] width 14 height 14
